Goal: Information Seeking & Learning: Understand process/instructions

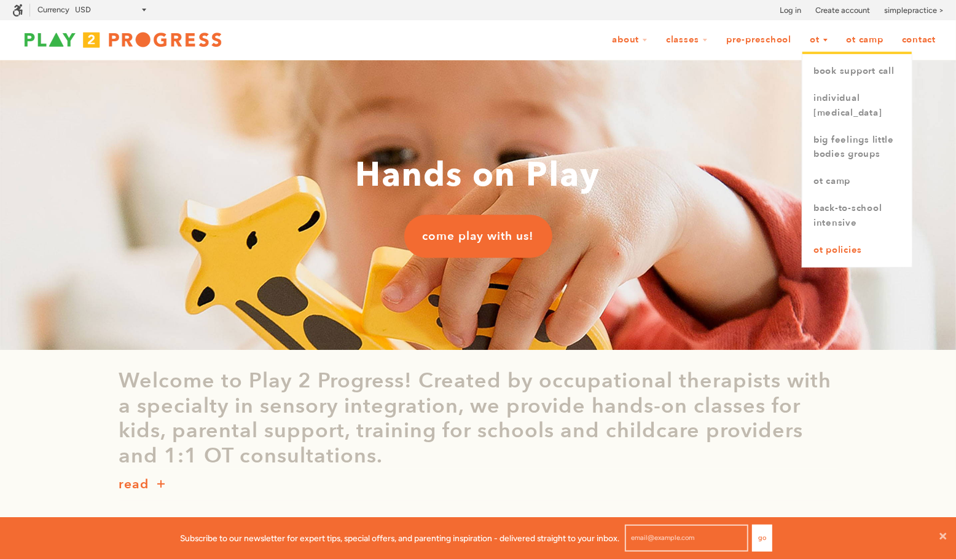
click at [840, 261] on link "OT Policies" at bounding box center [857, 250] width 109 height 27
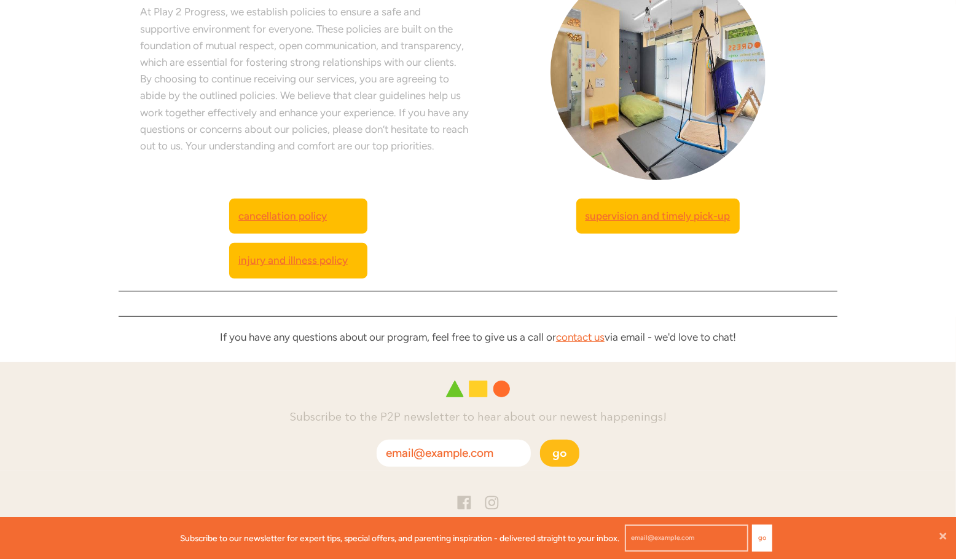
scroll to position [366, 0]
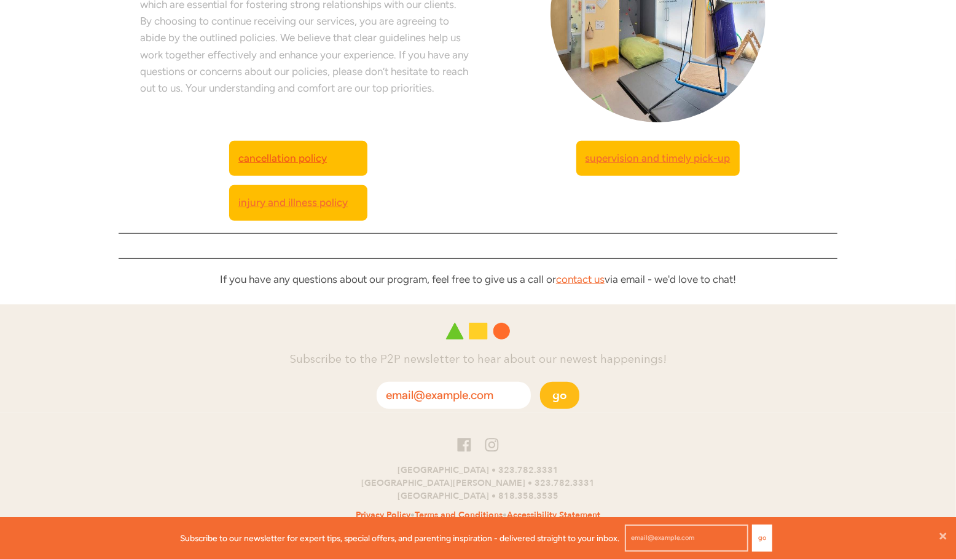
click at [302, 152] on span "Cancellation Policy" at bounding box center [282, 158] width 89 height 17
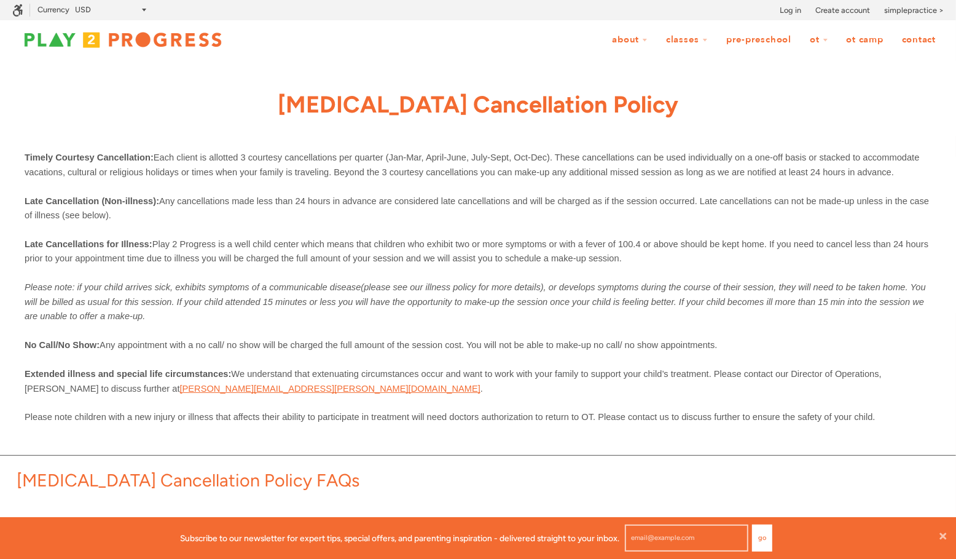
scroll to position [42, 956]
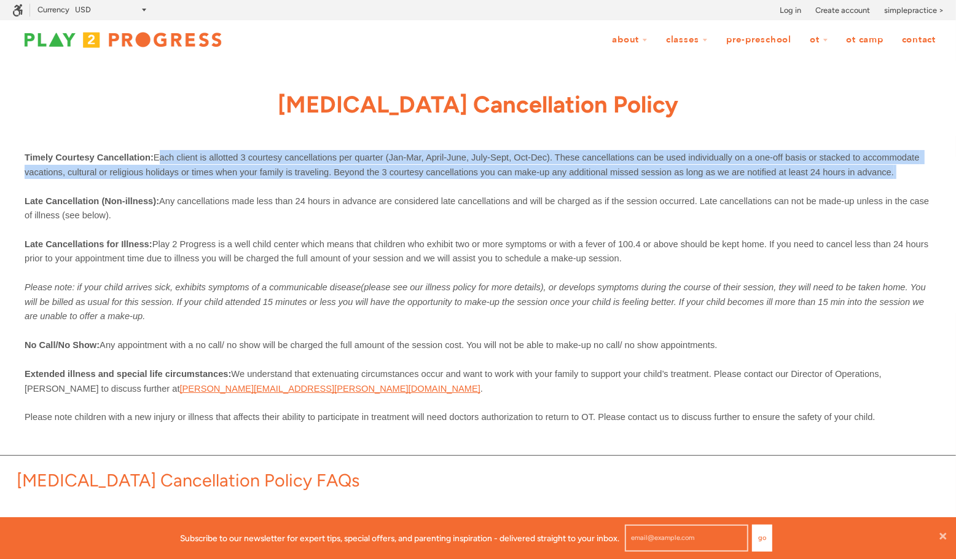
drag, startPoint x: 157, startPoint y: 157, endPoint x: 728, endPoint y: 183, distance: 571.6
click at [728, 183] on div "Timely Courtesy Cancellation: Each client is allotted 3 courtesy cancellations …" at bounding box center [478, 292] width 907 height 313
copy span "Each client is allotted 3 courtesy cancellations per quarter (Jan-Mar, April-Ju…"
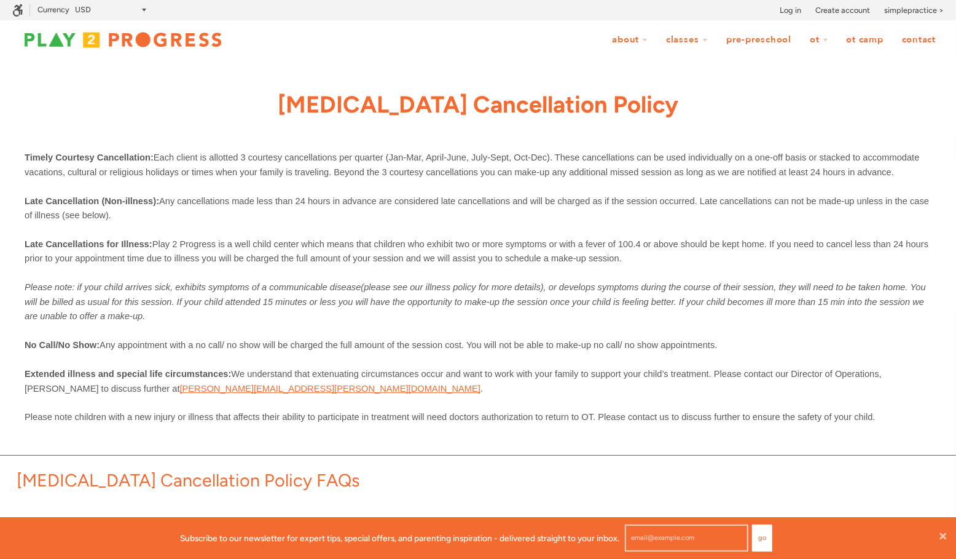
click at [518, 167] on span "Each client is allotted 3 courtesy cancellations per quarter (Jan-Mar, April-Ju…" at bounding box center [474, 164] width 898 height 24
drag, startPoint x: 905, startPoint y: 170, endPoint x: 152, endPoint y: 162, distance: 752.4
click at [152, 162] on p "Timely Courtesy Cancellation: Each client is allotted 3 courtesy cancellations …" at bounding box center [478, 164] width 907 height 29
copy span "Each client is allotted 3 courtesy cancellations per quarter (Jan-Mar, April-Ju…"
click at [408, 248] on span "Play 2 Progress is a well child center which means that children who exhibit tw…" at bounding box center [478, 251] width 907 height 24
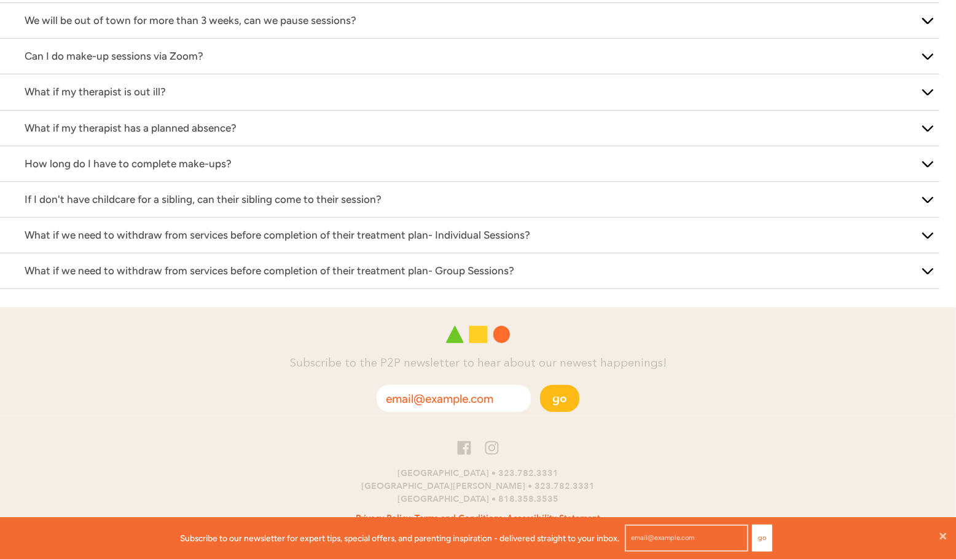
scroll to position [655, 0]
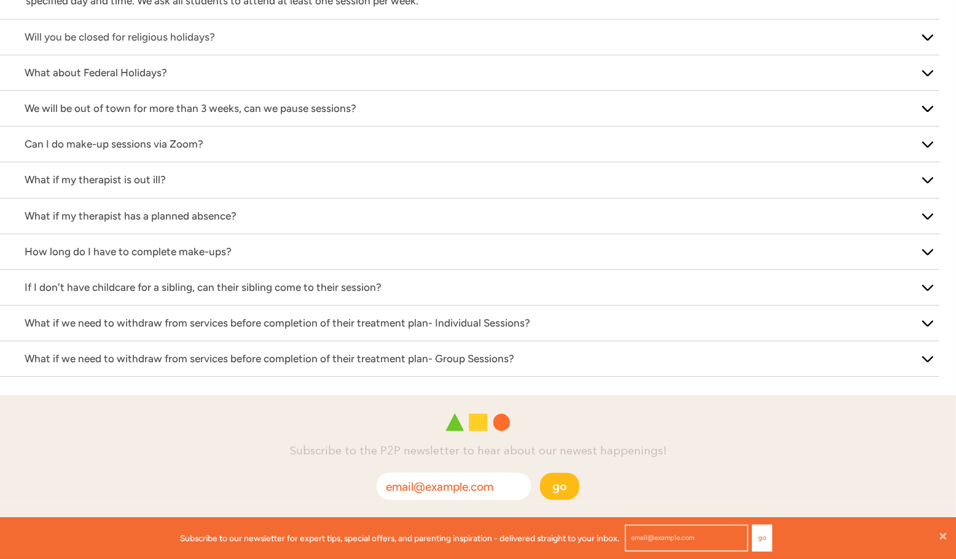
click at [140, 72] on p "What about Federal Holidays?" at bounding box center [470, 73] width 891 height 17
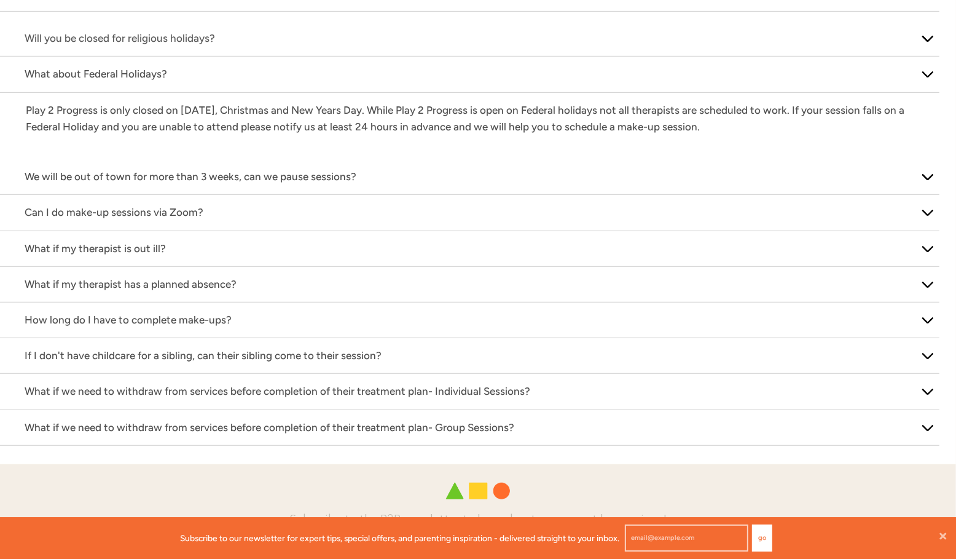
scroll to position [527, 0]
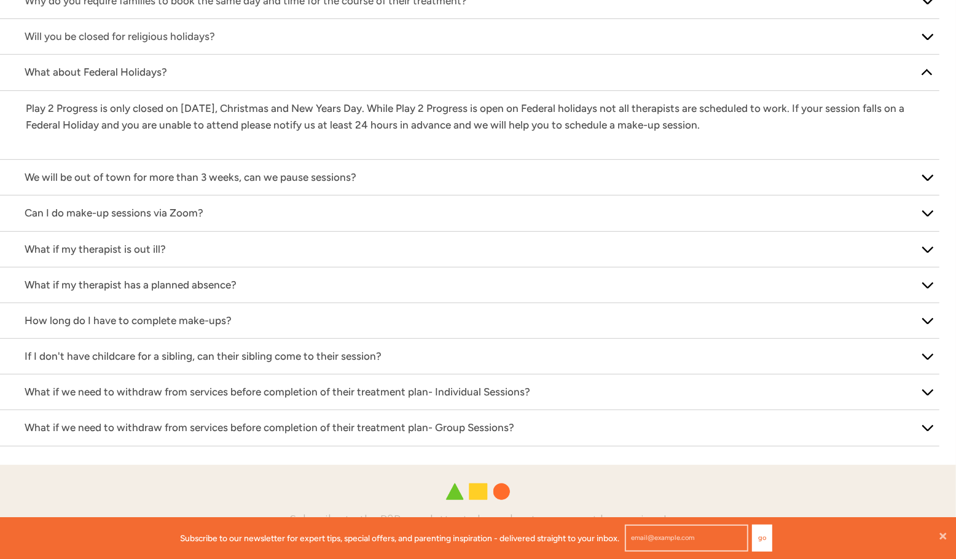
drag, startPoint x: 25, startPoint y: 108, endPoint x: 701, endPoint y: 124, distance: 675.7
click at [701, 124] on p "Play 2 Progress is only closed on Thanksgiving, Christmas and New Years Day. Wh…" at bounding box center [478, 116] width 905 height 33
copy p "Play 2 Progress is only closed on Thanksgiving, Christmas and New Years Day. Wh…"
